Goal: Transaction & Acquisition: Purchase product/service

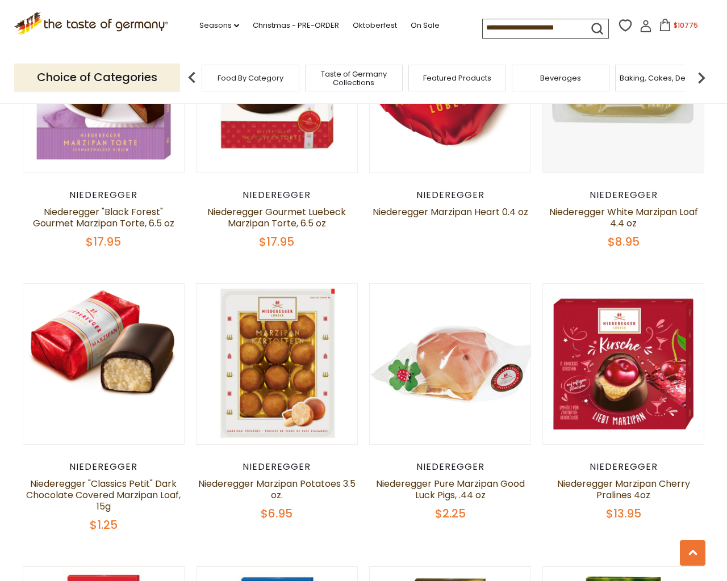
scroll to position [2742, 0]
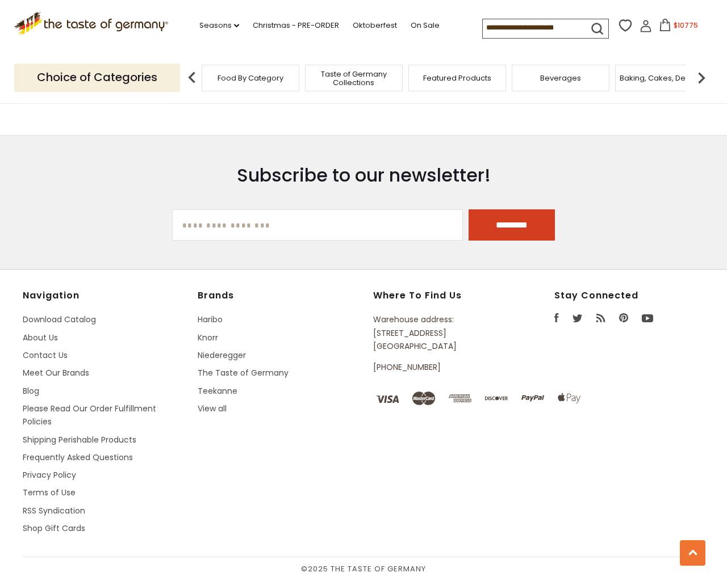
type input "***"
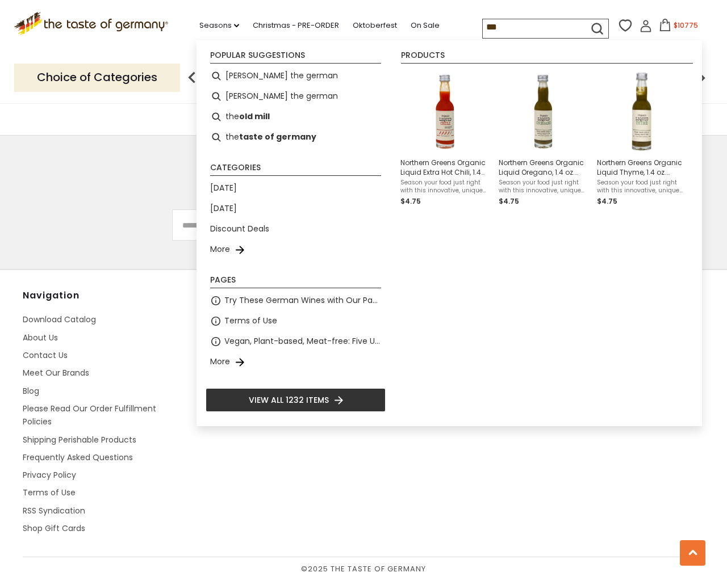
type input "**********"
select select "*********"
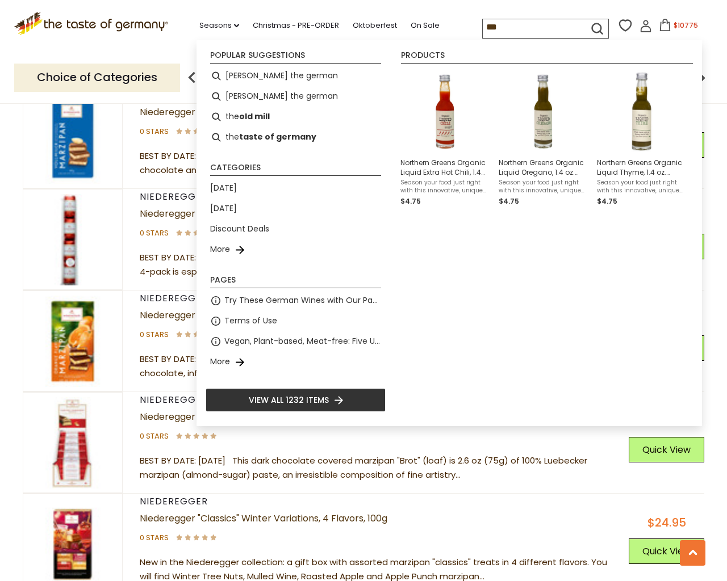
scroll to position [3872, 0]
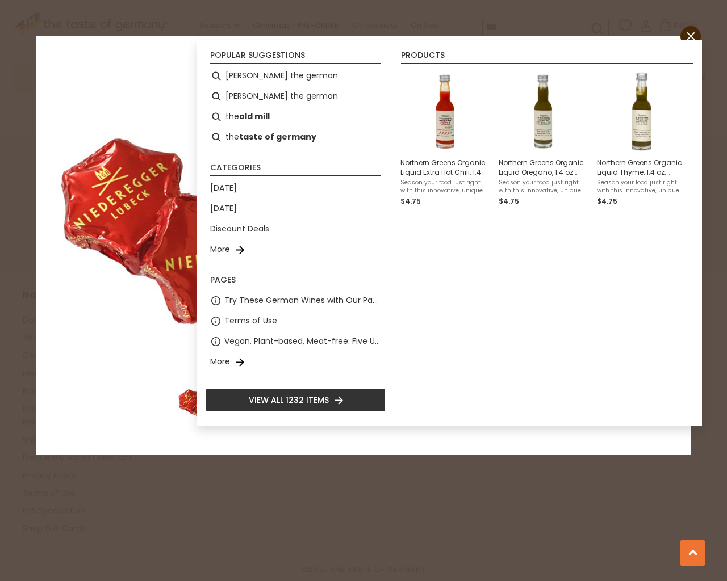
click at [396, 284] on input "*" at bounding box center [419, 299] width 47 height 31
type input "*"
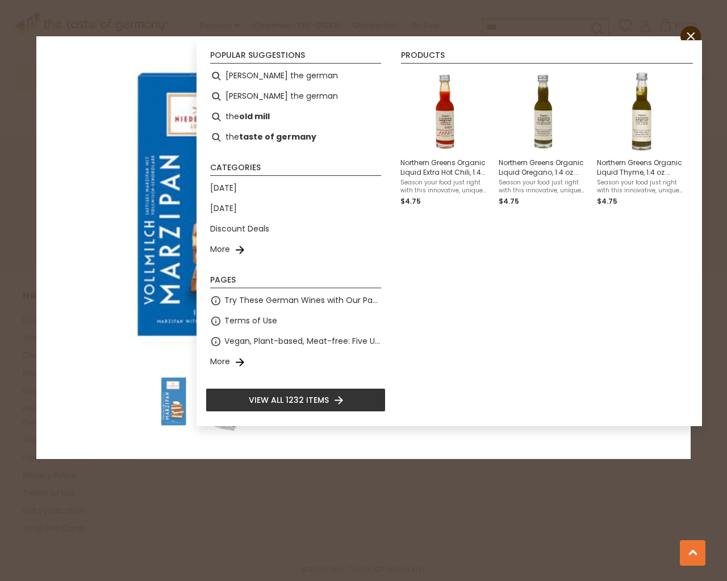
click at [396, 284] on input "*" at bounding box center [419, 299] width 47 height 31
type input "*"
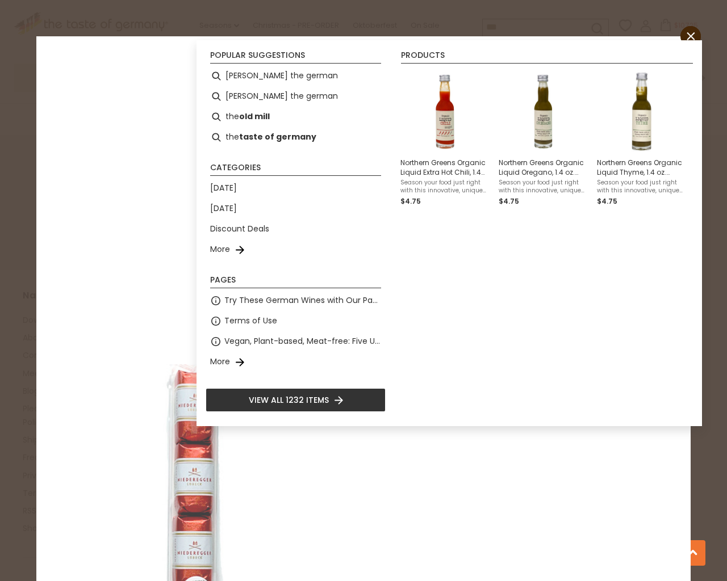
click at [396, 284] on input "*" at bounding box center [419, 299] width 47 height 31
type input "*"
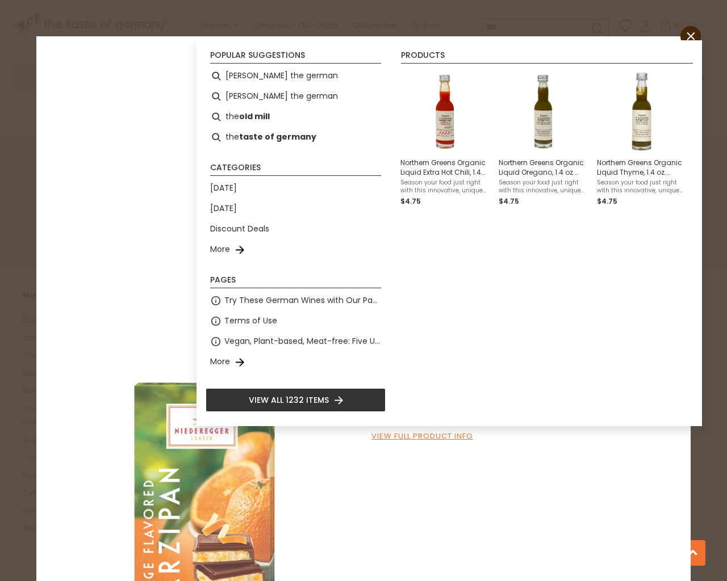
click at [396, 307] on input "*" at bounding box center [419, 322] width 47 height 31
type input "*"
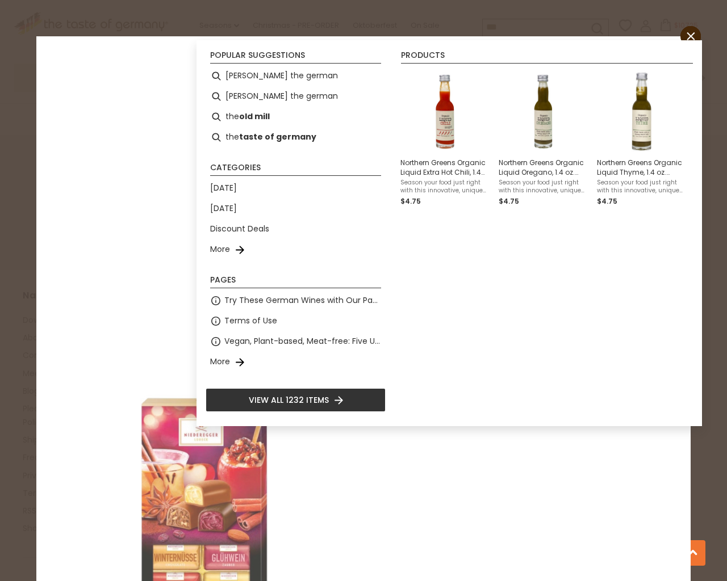
click at [396, 281] on input "*" at bounding box center [419, 296] width 47 height 31
type input "*"
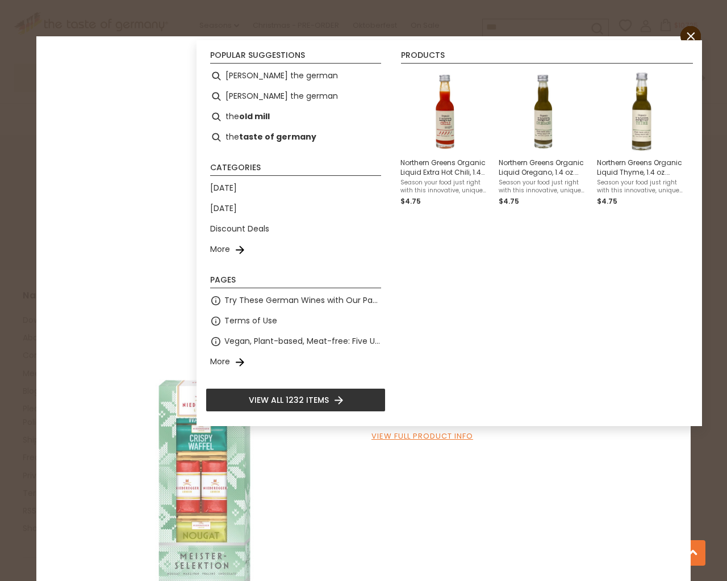
click at [396, 307] on input "*" at bounding box center [419, 322] width 47 height 31
type input "*"
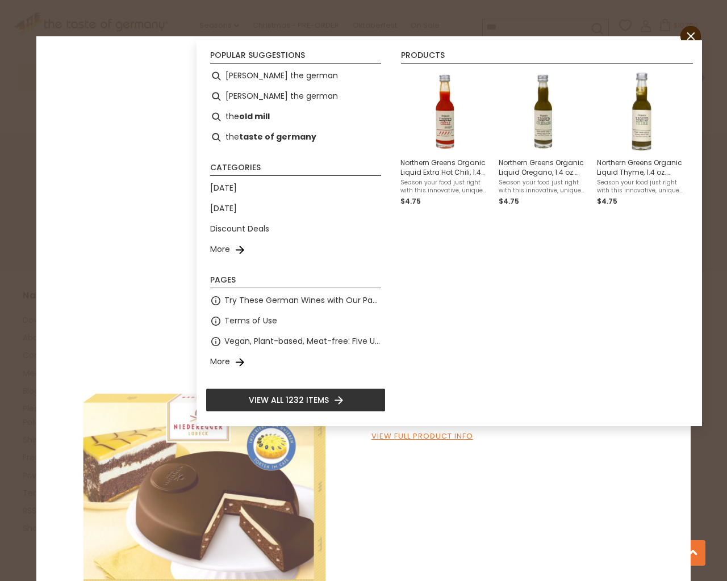
click at [396, 307] on input "*" at bounding box center [419, 322] width 47 height 31
type input "*"
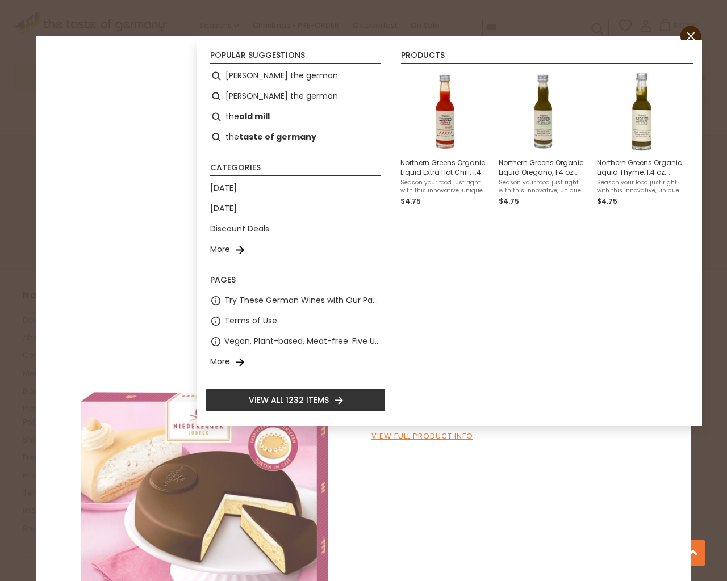
click at [396, 307] on input "*" at bounding box center [419, 322] width 47 height 31
type input "*"
